Goal: Information Seeking & Learning: Learn about a topic

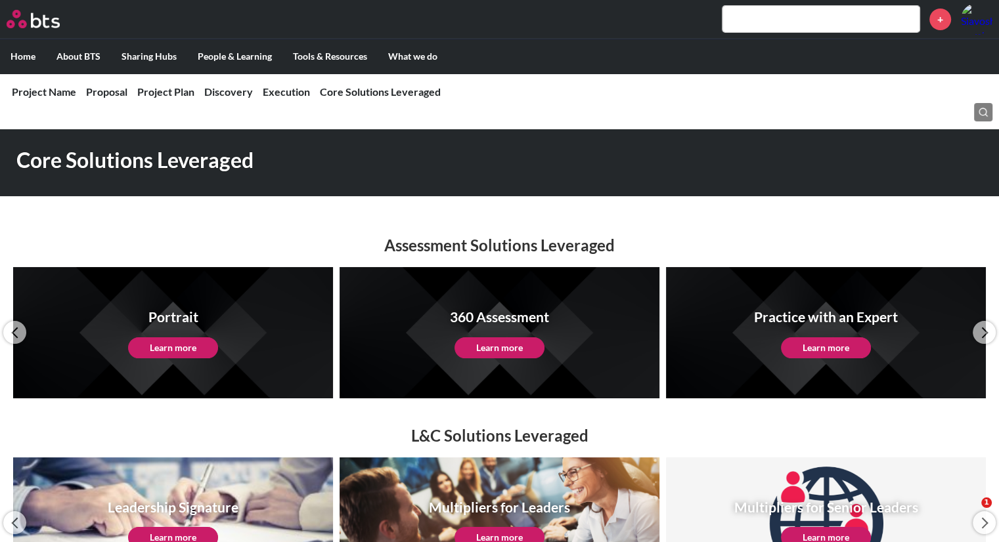
click at [19, 56] on label "Home" at bounding box center [23, 56] width 46 height 34
click at [0, 0] on input "Home" at bounding box center [0, 0] width 0 height 0
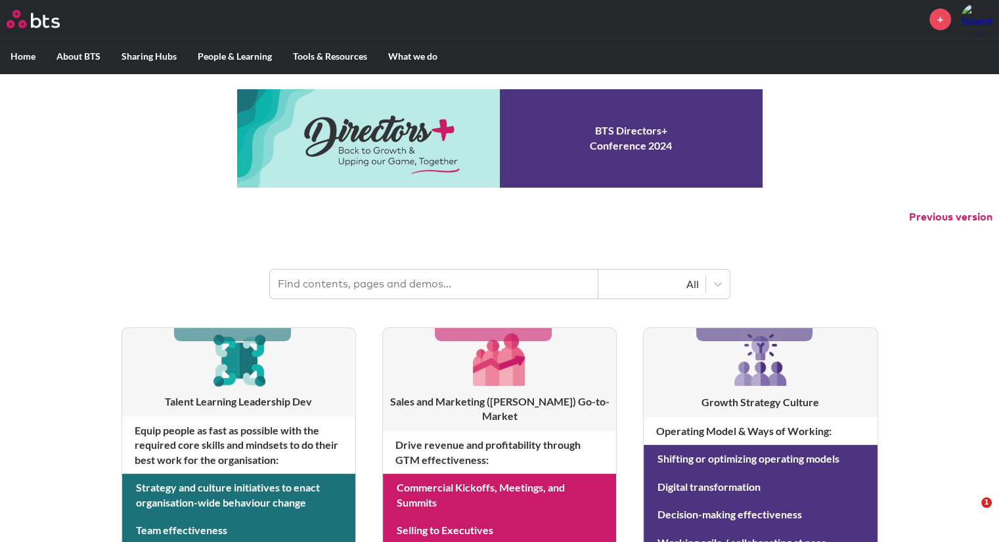
click at [331, 290] on input "text" at bounding box center [434, 284] width 328 height 29
type input "Engagement"
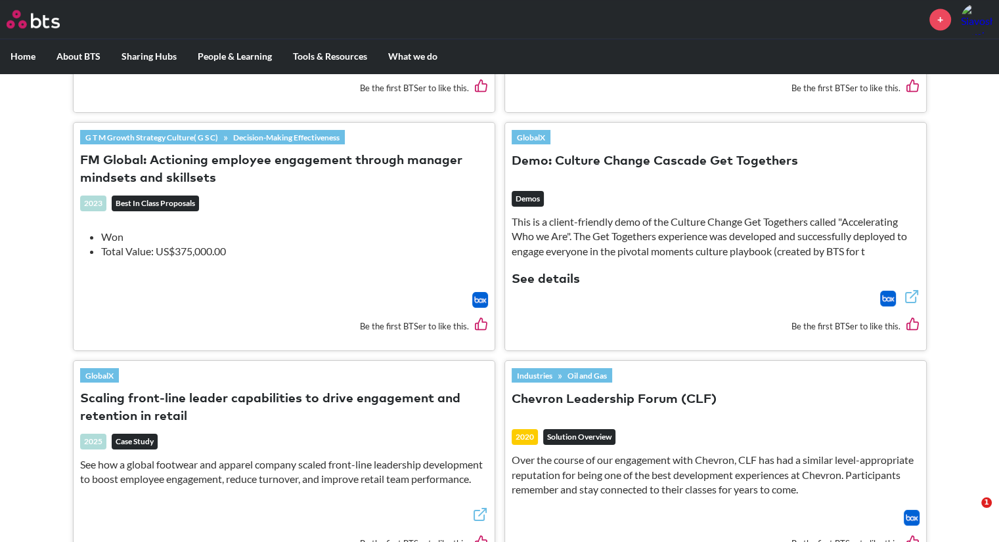
scroll to position [1970, 0]
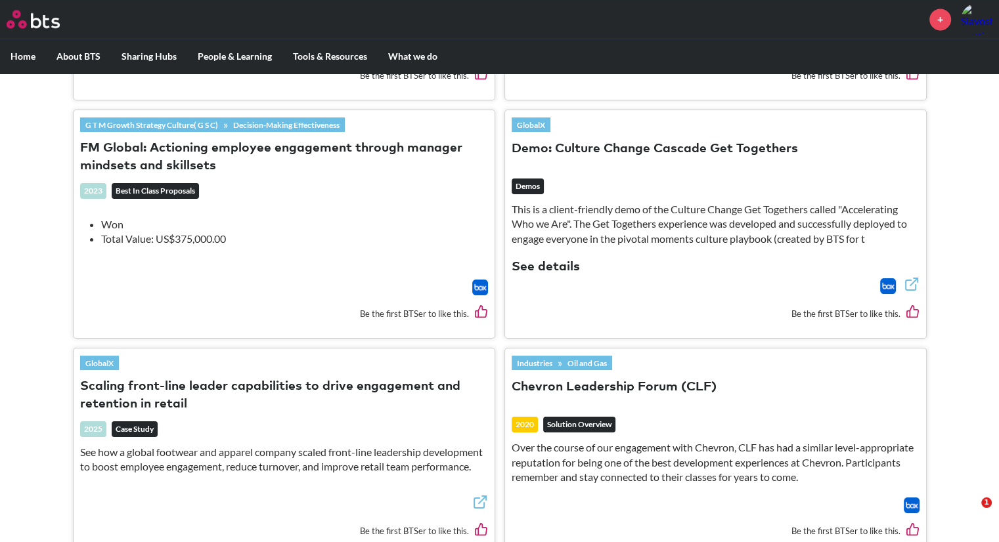
click at [242, 378] on button "Scaling front-line leader capabilities to drive engagement and retention in ret…" at bounding box center [284, 395] width 408 height 35
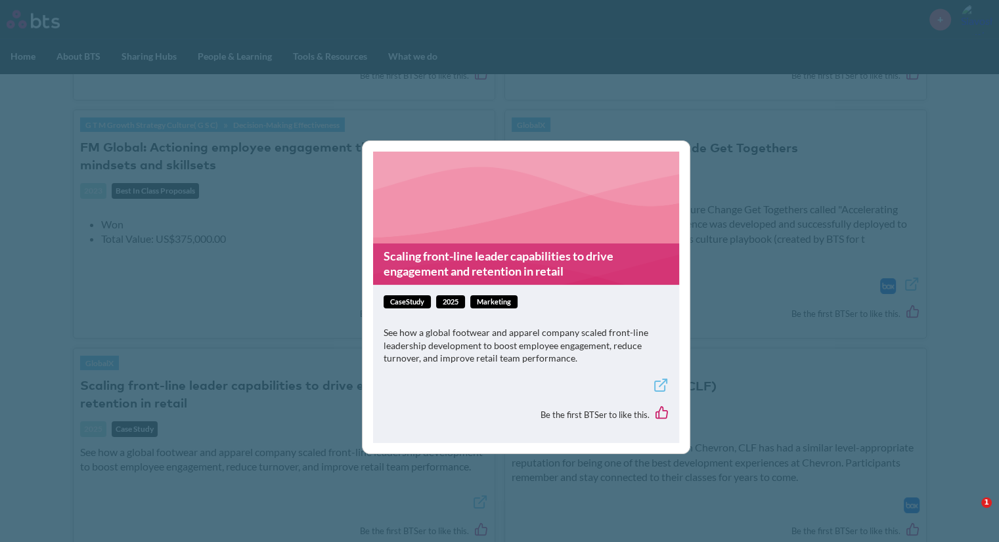
click at [276, 263] on div "Scaling front-line leader capabilities to drive engagement and retention in ret…" at bounding box center [499, 271] width 999 height 542
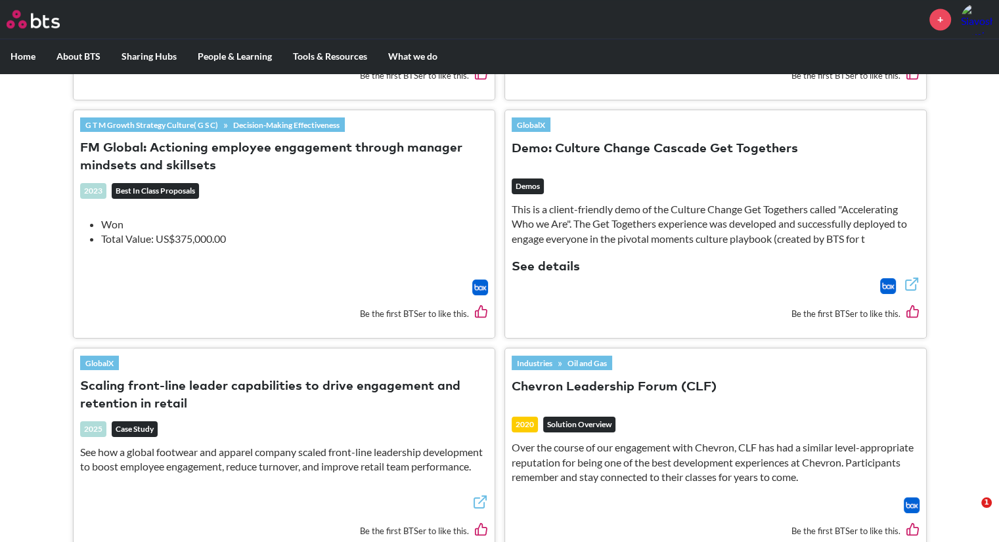
click at [479, 496] on line at bounding box center [482, 499] width 7 height 7
